Goal: Browse casually: Explore the website without a specific task or goal

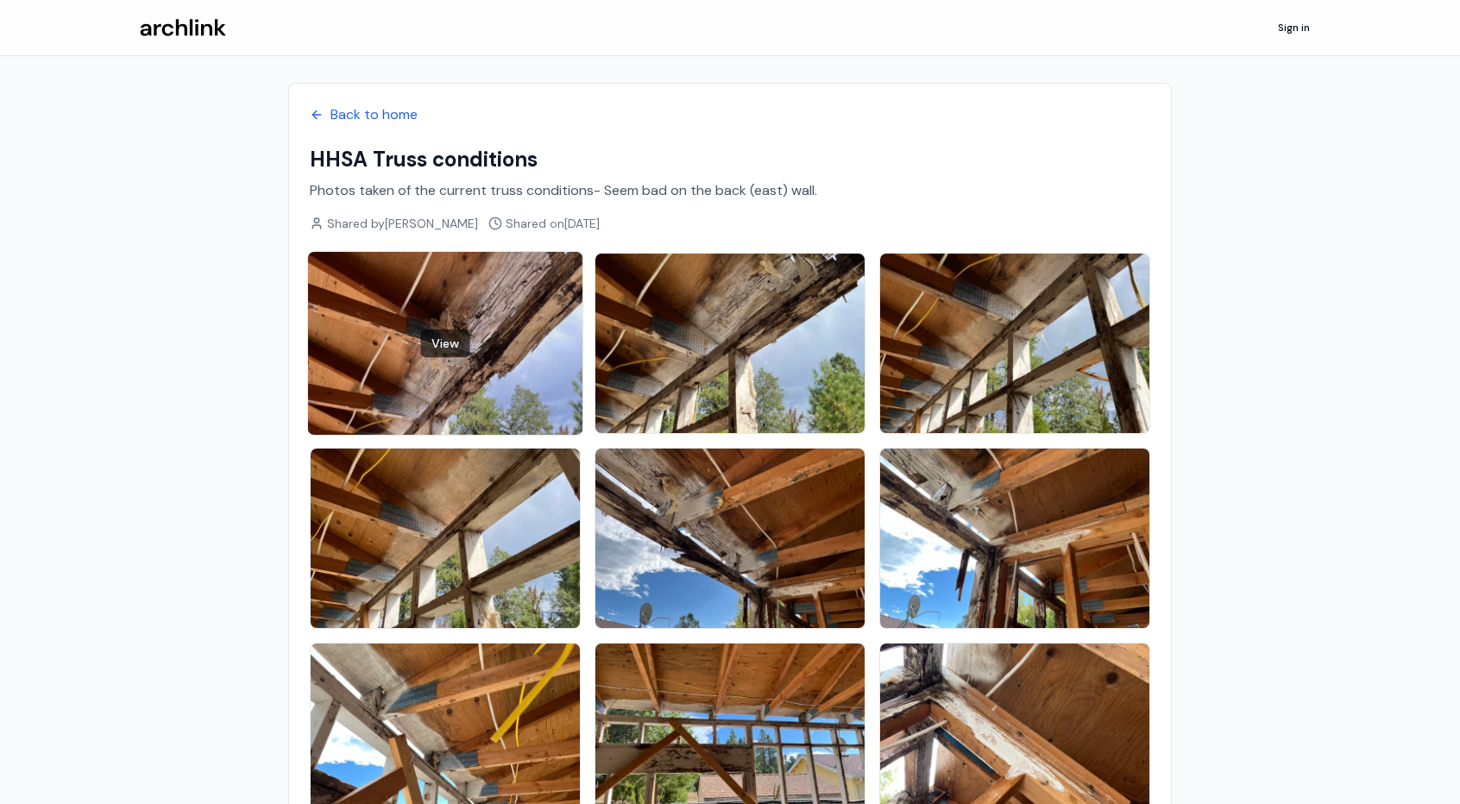
click at [516, 343] on div "View" at bounding box center [445, 343] width 274 height 183
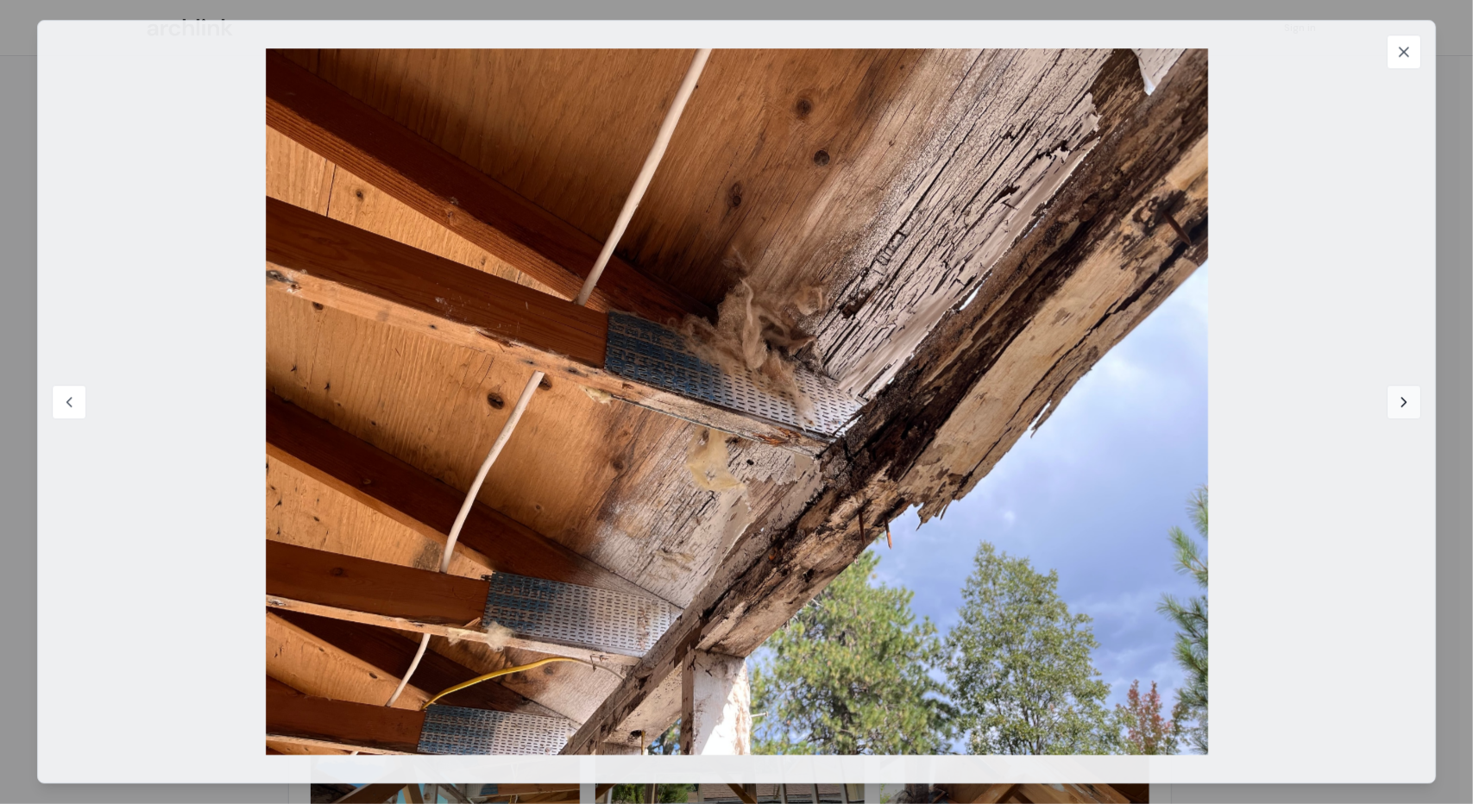
click at [1405, 400] on icon at bounding box center [1404, 402] width 4 height 9
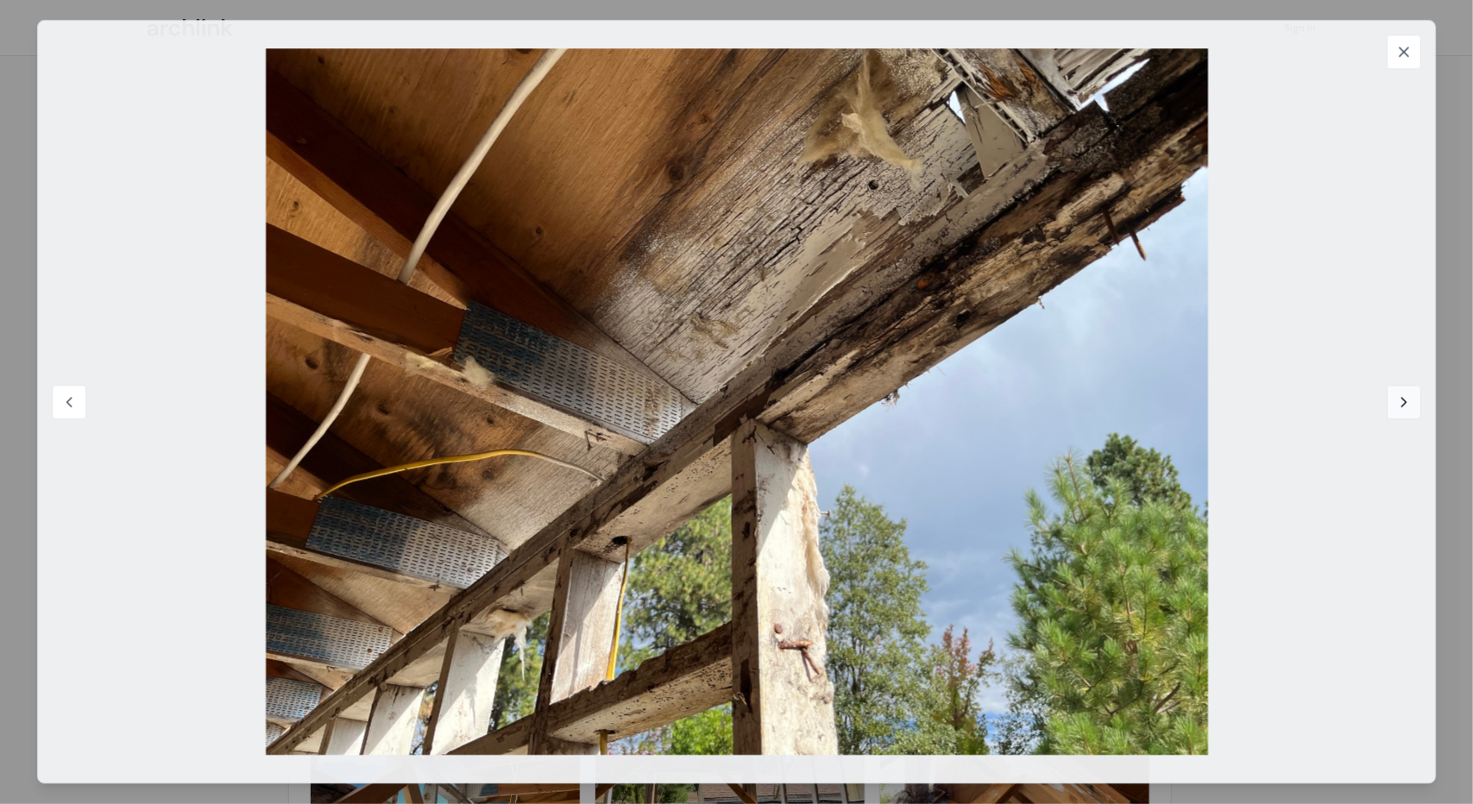
click at [1405, 400] on icon at bounding box center [1404, 402] width 4 height 9
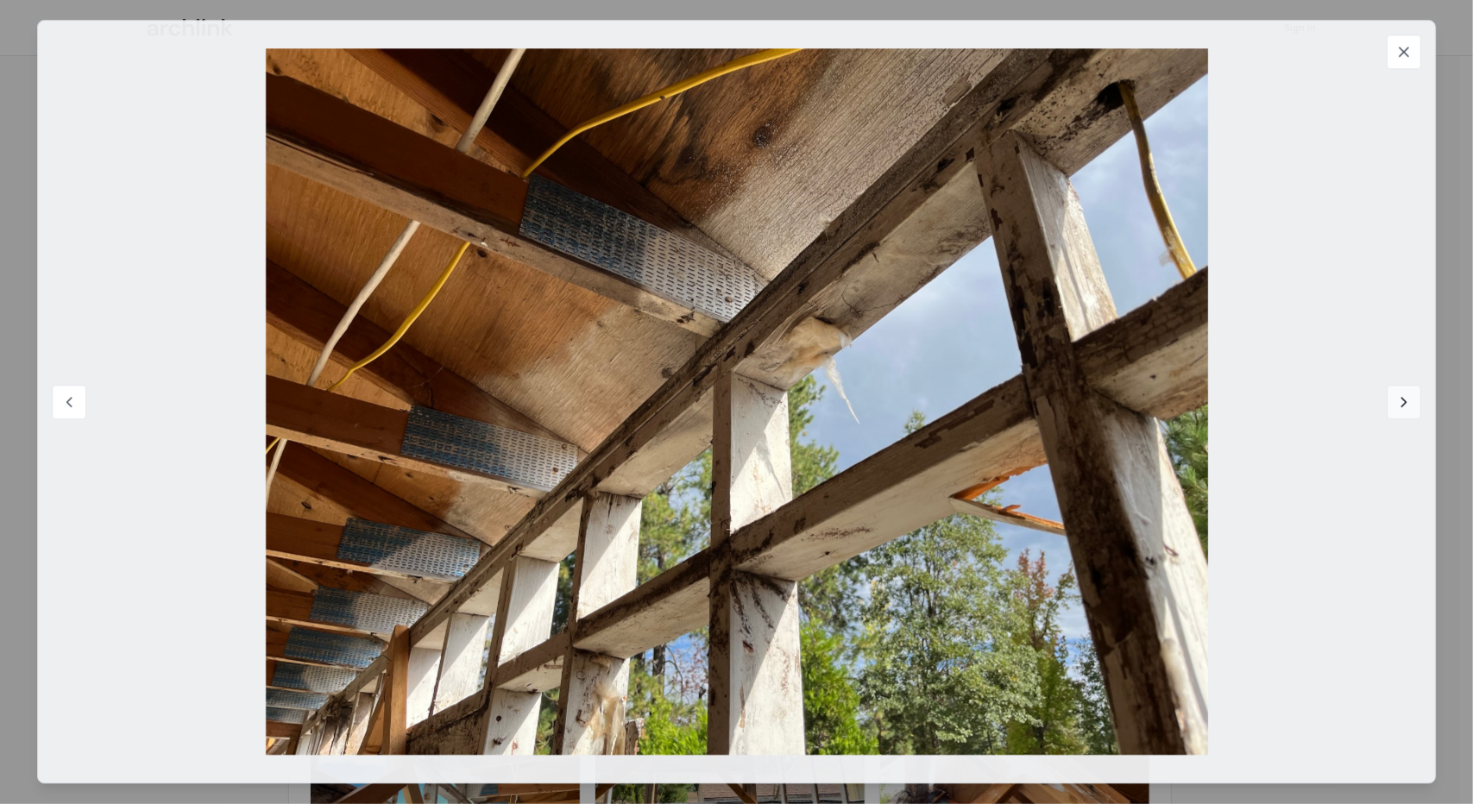
click at [1405, 400] on icon at bounding box center [1404, 402] width 4 height 9
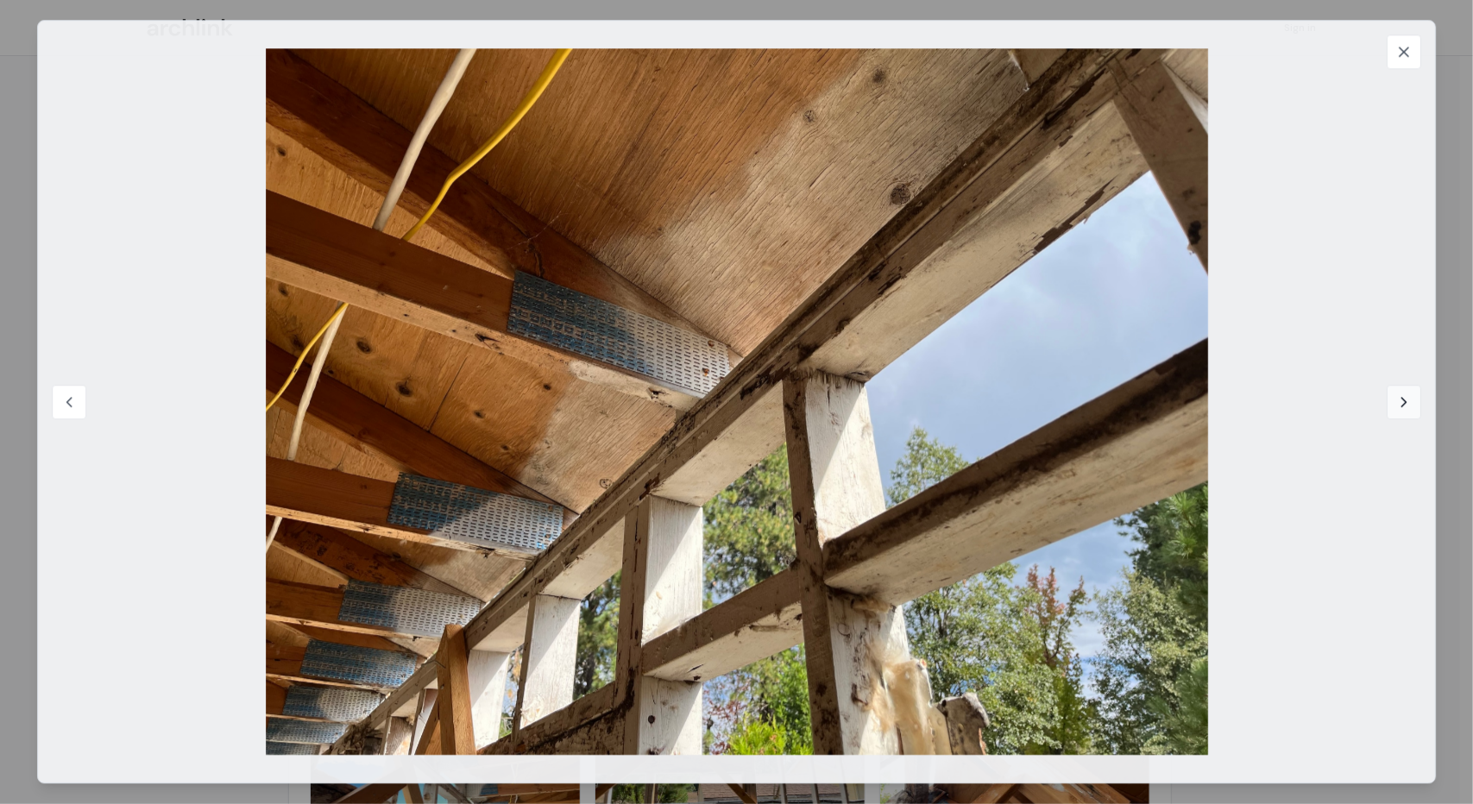
click at [1405, 400] on icon at bounding box center [1404, 402] width 4 height 9
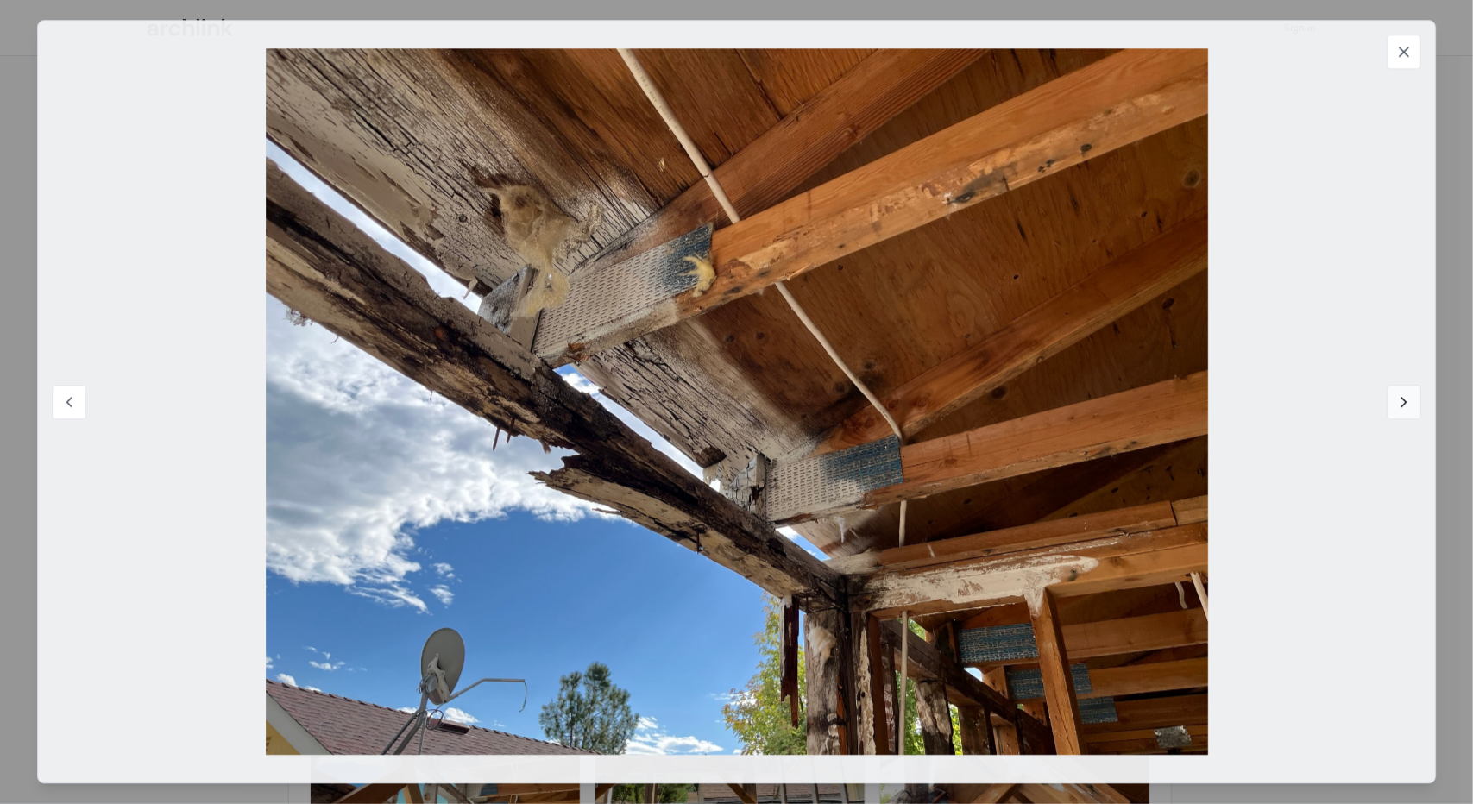
click at [1405, 400] on icon at bounding box center [1404, 402] width 4 height 9
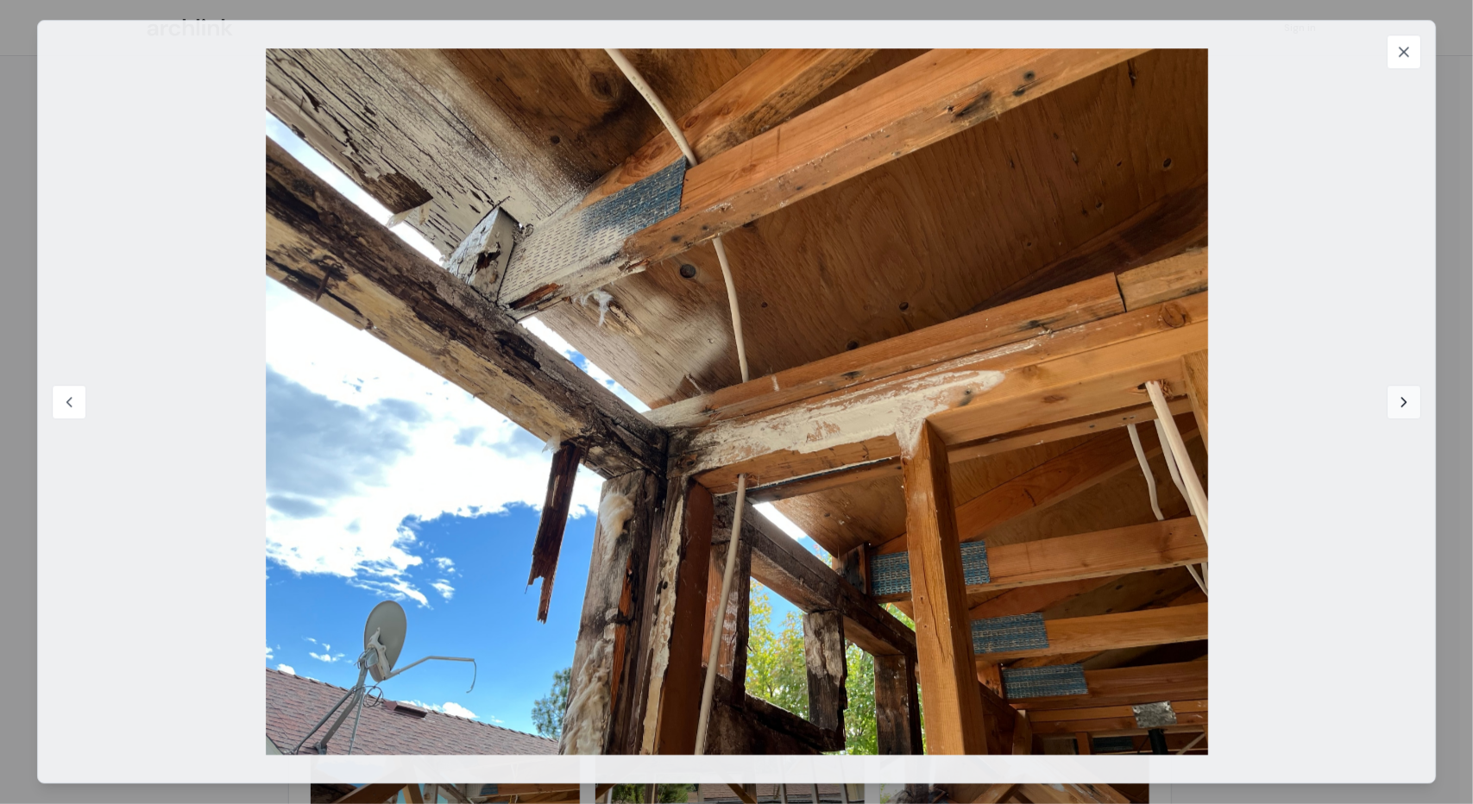
click at [1405, 400] on icon at bounding box center [1404, 402] width 4 height 9
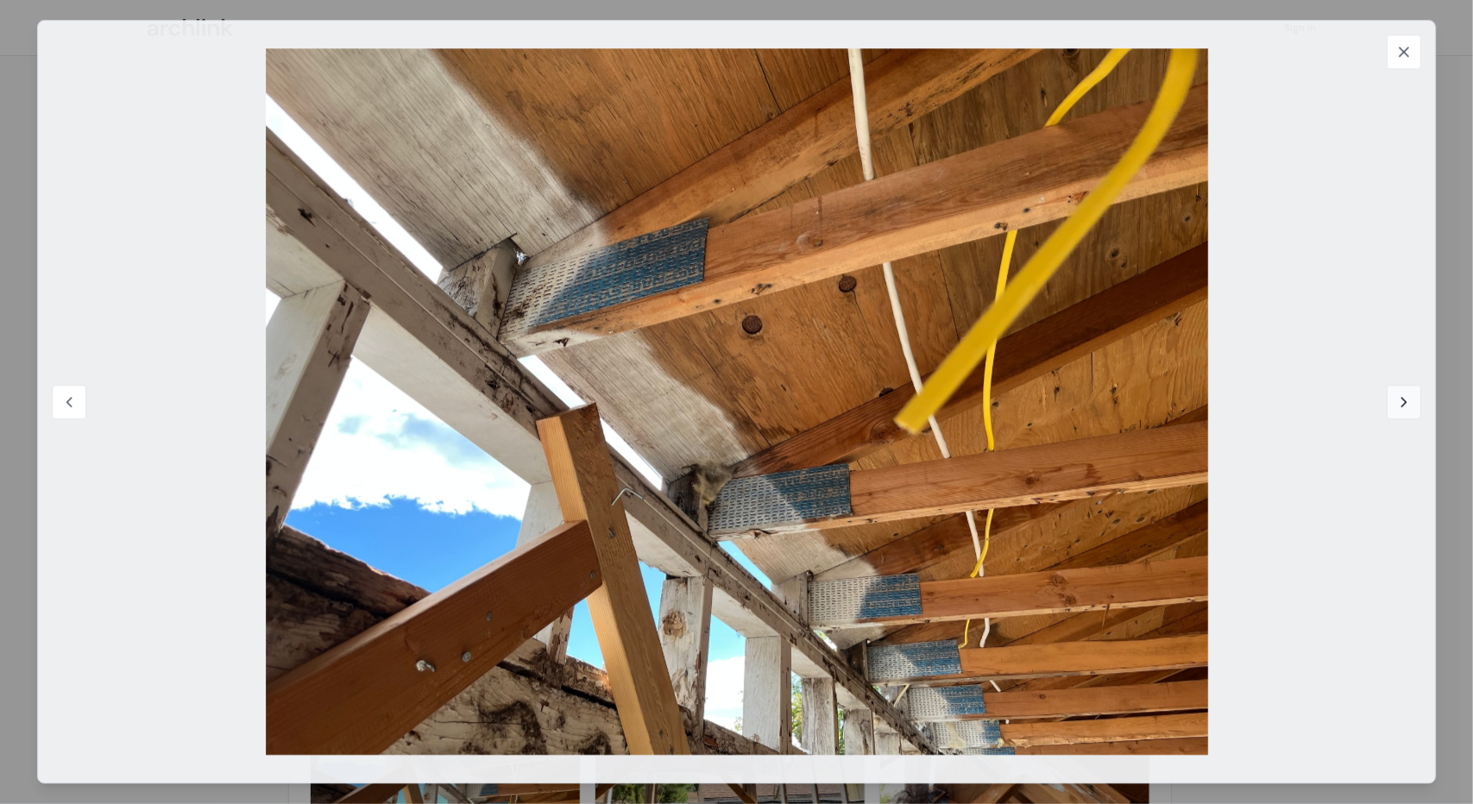
click at [1405, 400] on icon at bounding box center [1404, 402] width 4 height 9
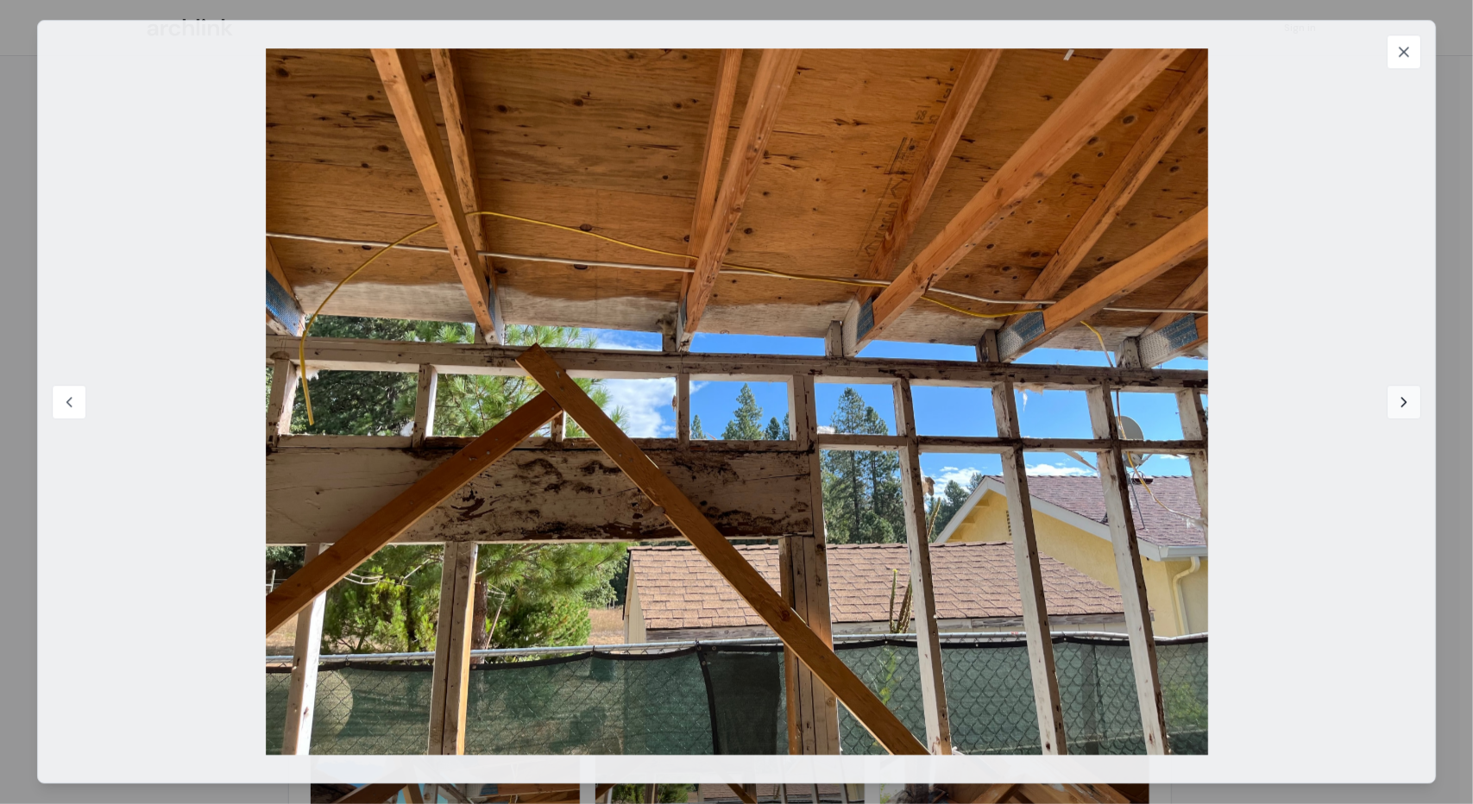
click at [1405, 400] on icon at bounding box center [1404, 402] width 4 height 9
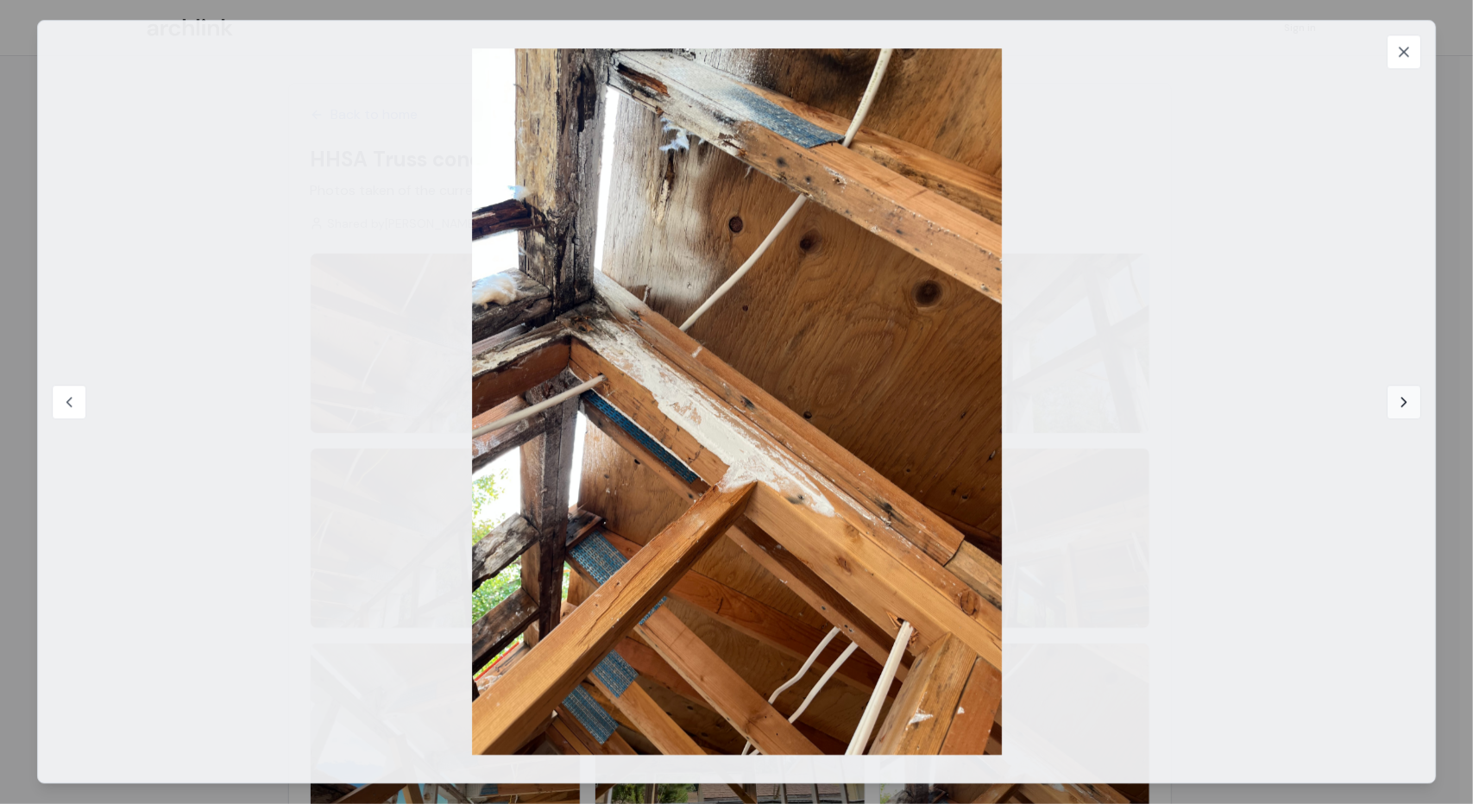
click at [1405, 400] on icon at bounding box center [1404, 402] width 4 height 9
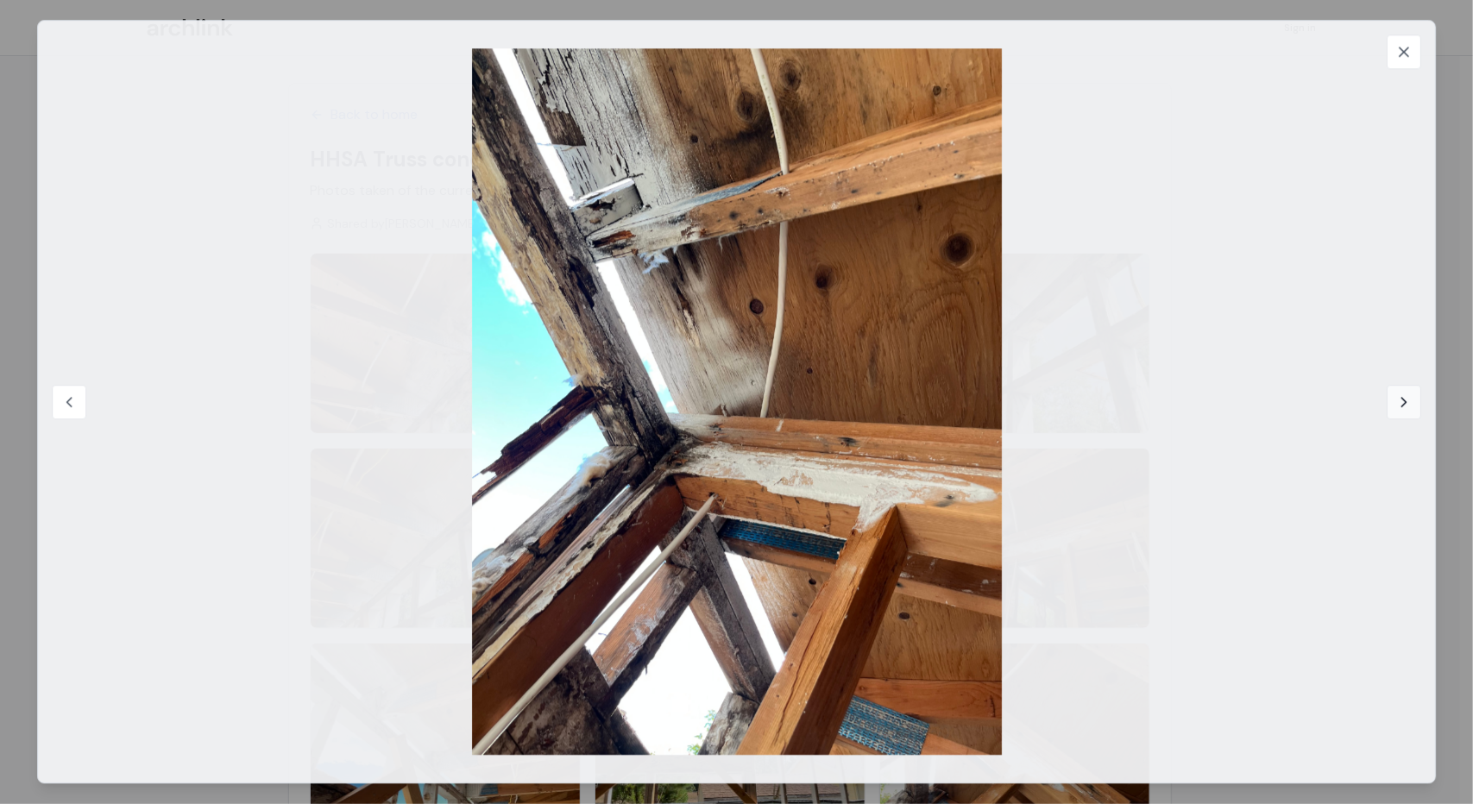
click at [1405, 400] on icon at bounding box center [1404, 402] width 4 height 9
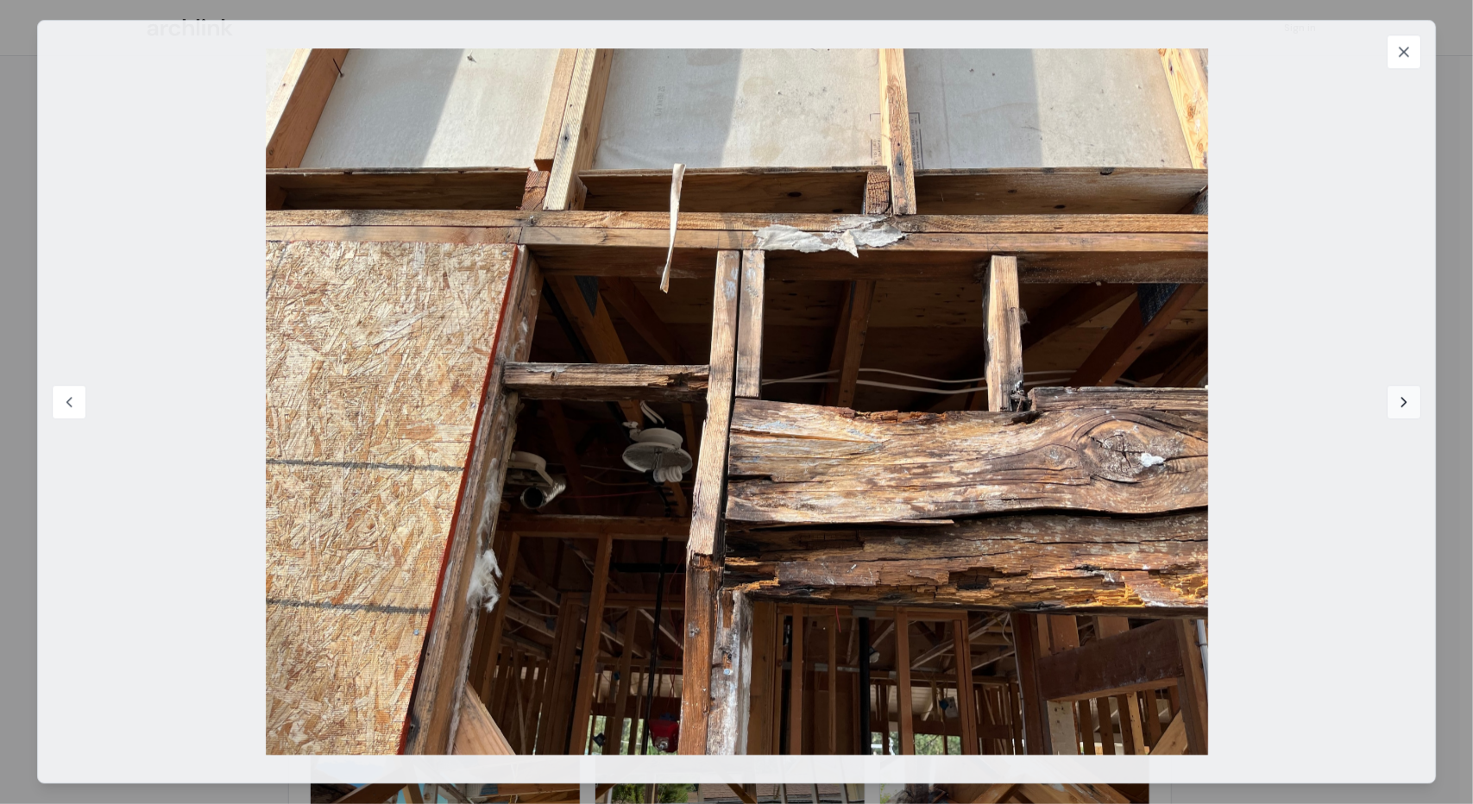
click at [1405, 400] on icon at bounding box center [1404, 402] width 4 height 9
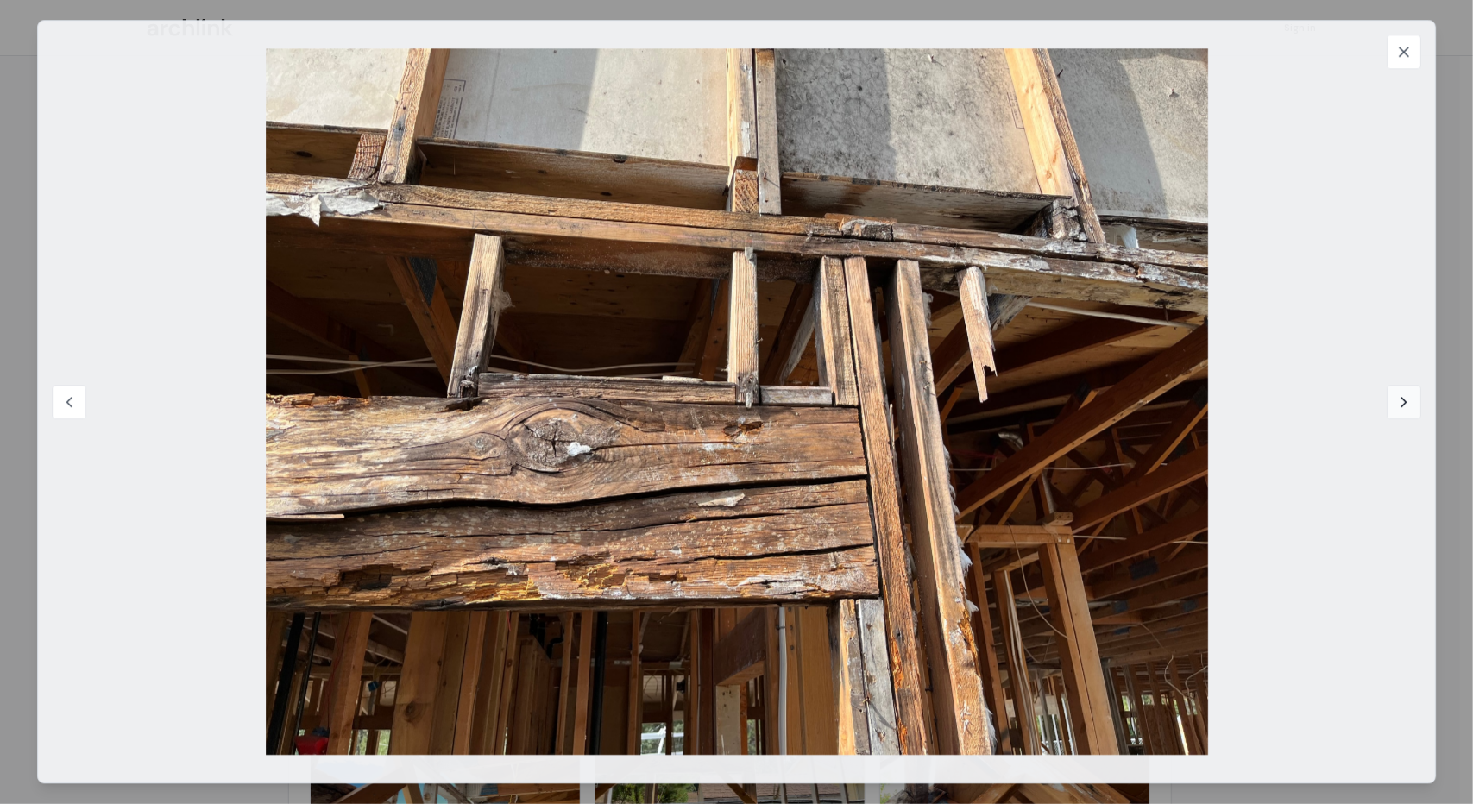
click at [1405, 400] on icon at bounding box center [1404, 402] width 4 height 9
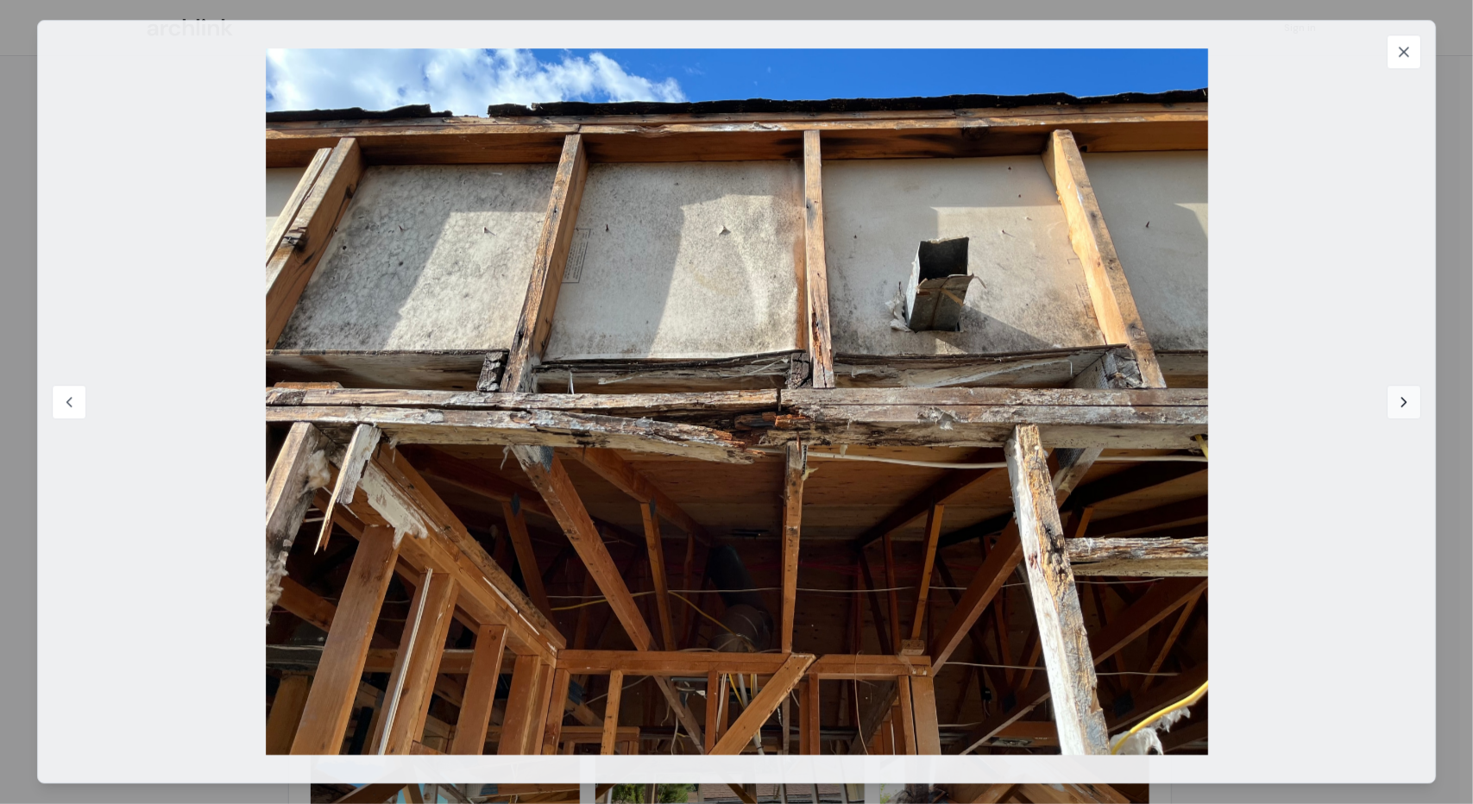
click at [1405, 400] on icon at bounding box center [1404, 402] width 4 height 9
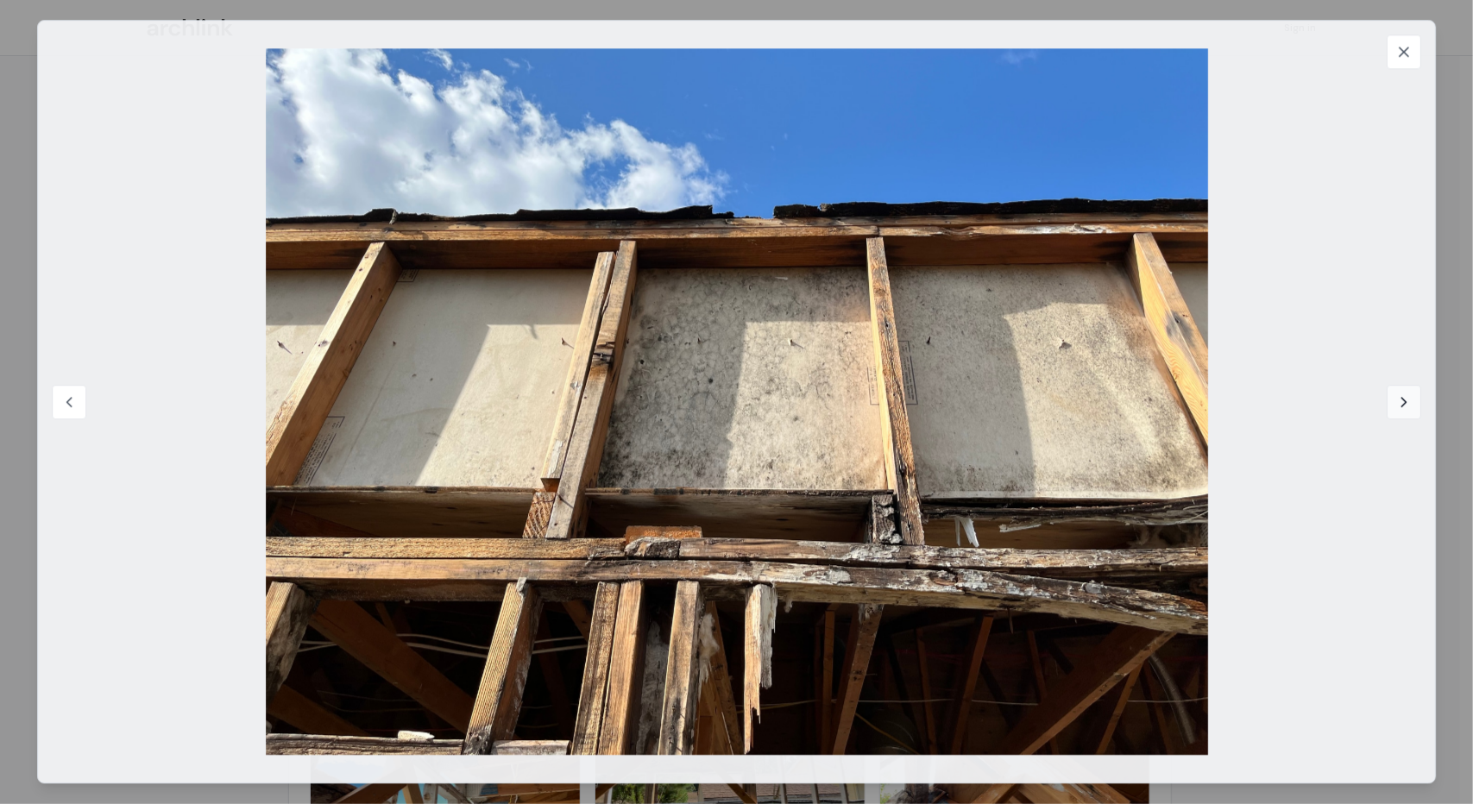
click at [1405, 400] on icon at bounding box center [1404, 402] width 4 height 9
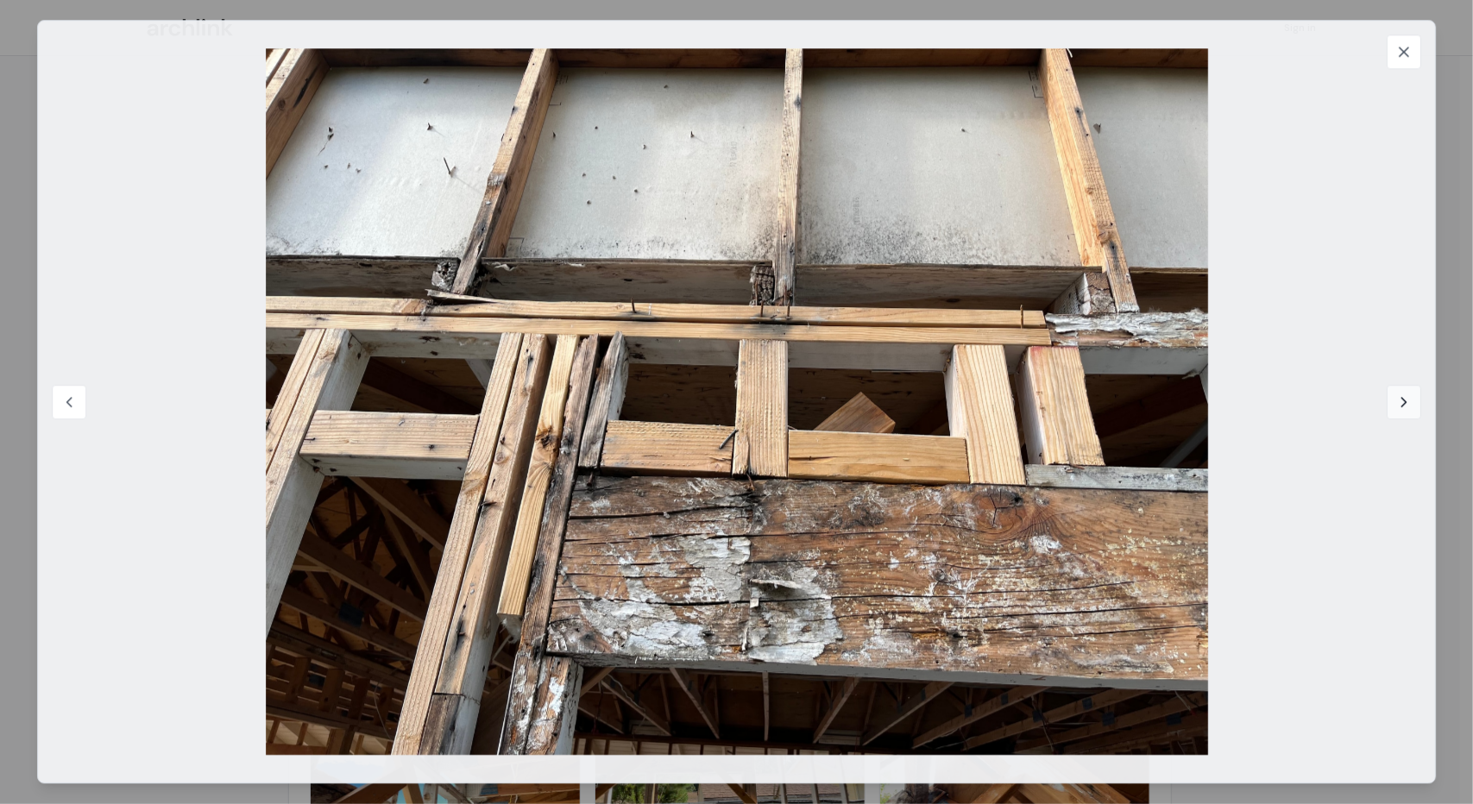
click at [1405, 400] on icon at bounding box center [1404, 402] width 4 height 9
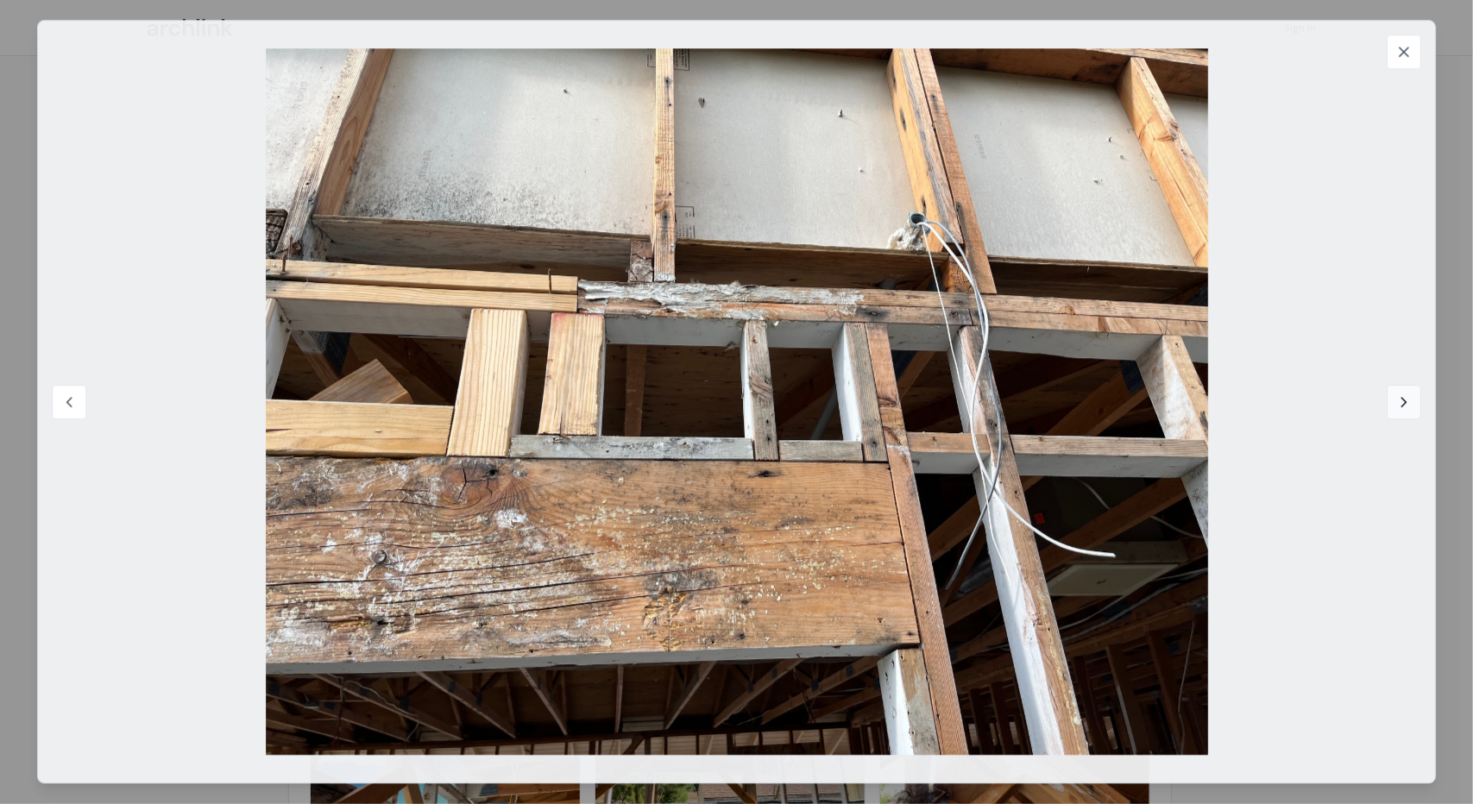
click at [1405, 400] on icon at bounding box center [1404, 402] width 4 height 9
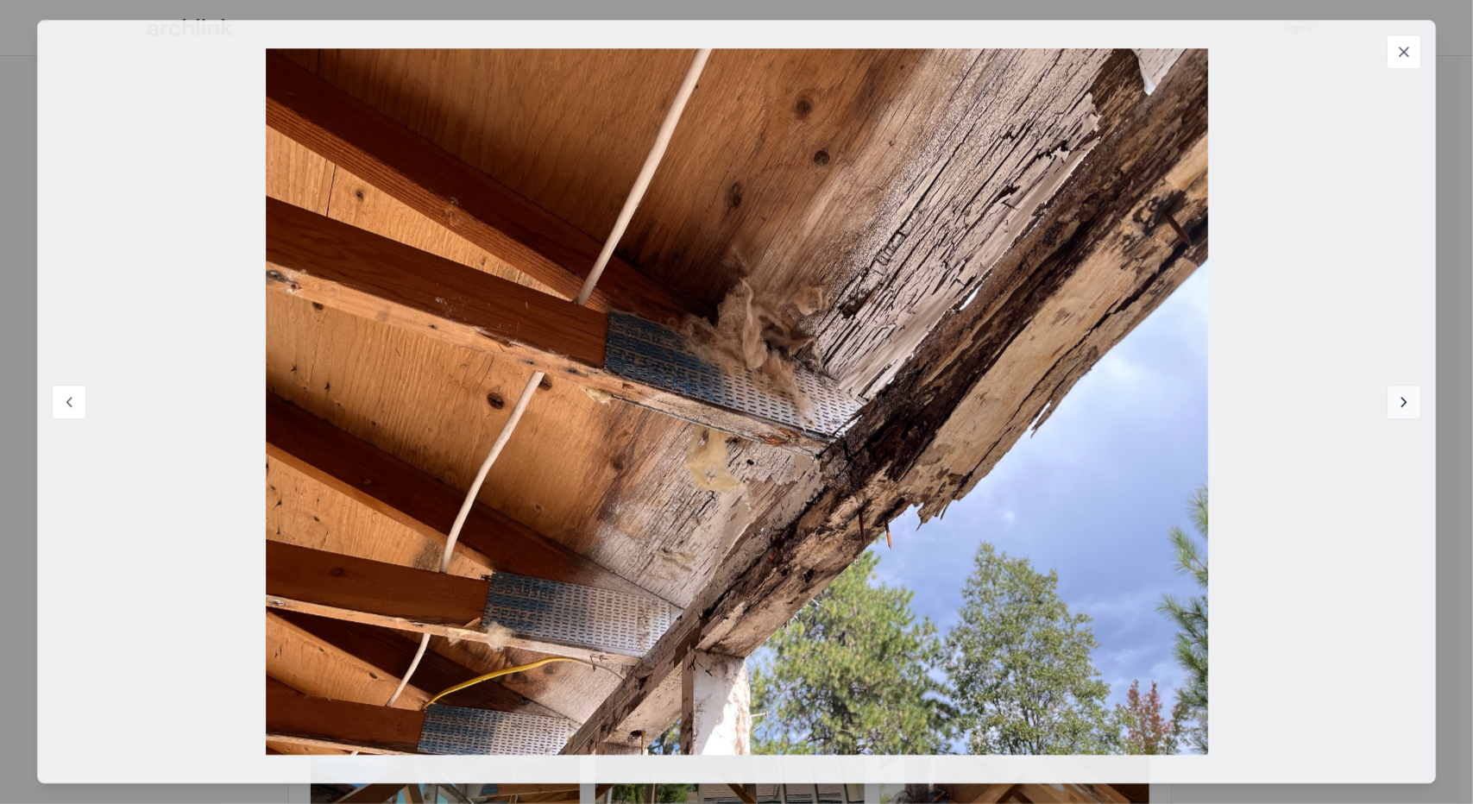
click at [1405, 400] on icon at bounding box center [1404, 402] width 4 height 9
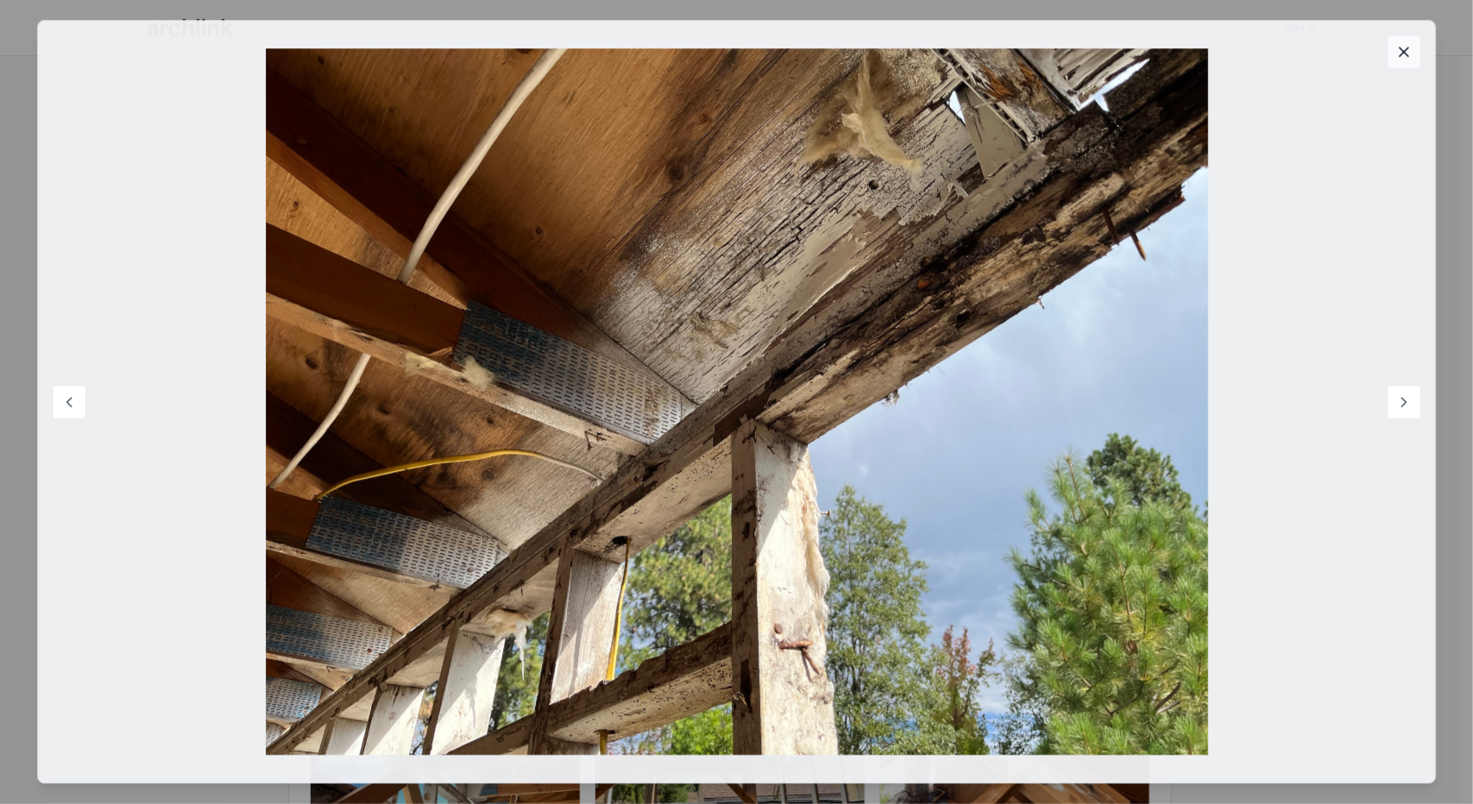
click at [1407, 55] on icon at bounding box center [1404, 51] width 9 height 9
